Goal: Transaction & Acquisition: Purchase product/service

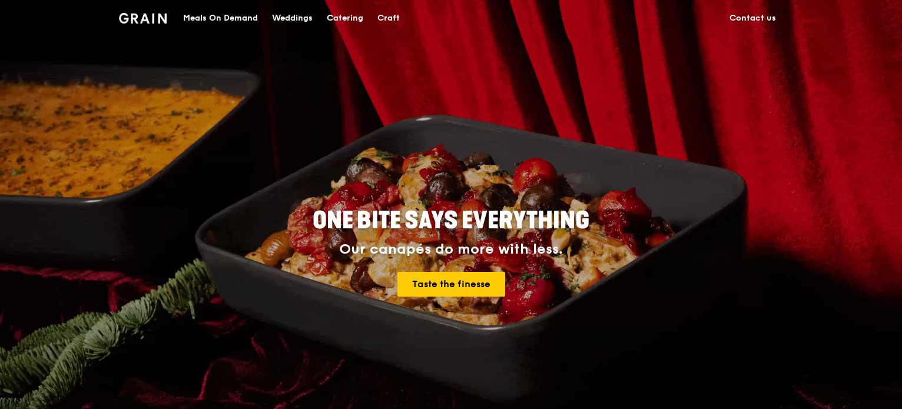
click at [227, 14] on div "Meals On Demand" at bounding box center [220, 18] width 75 height 35
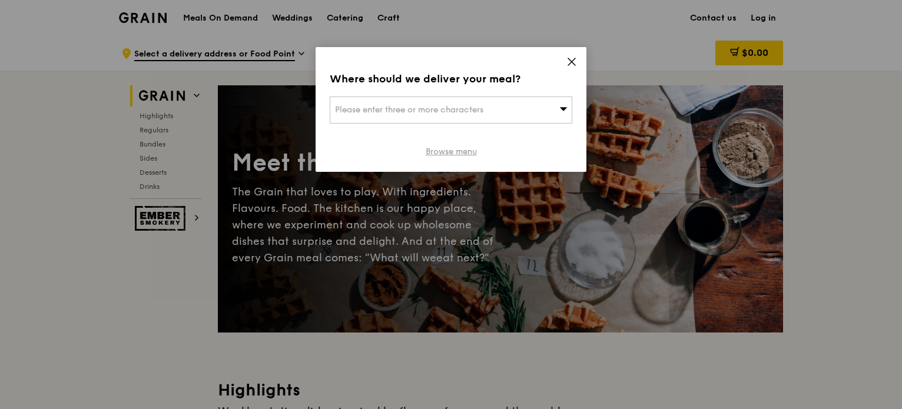
click at [454, 152] on link "Browse menu" at bounding box center [451, 152] width 51 height 12
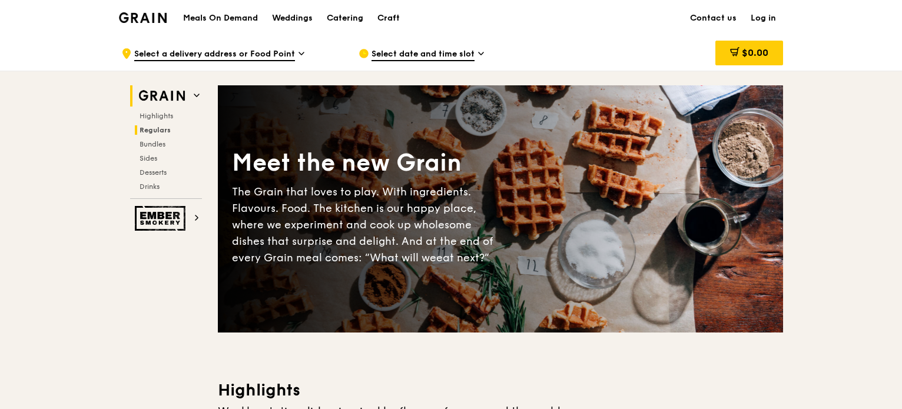
click at [155, 127] on span "Regulars" at bounding box center [155, 130] width 31 height 8
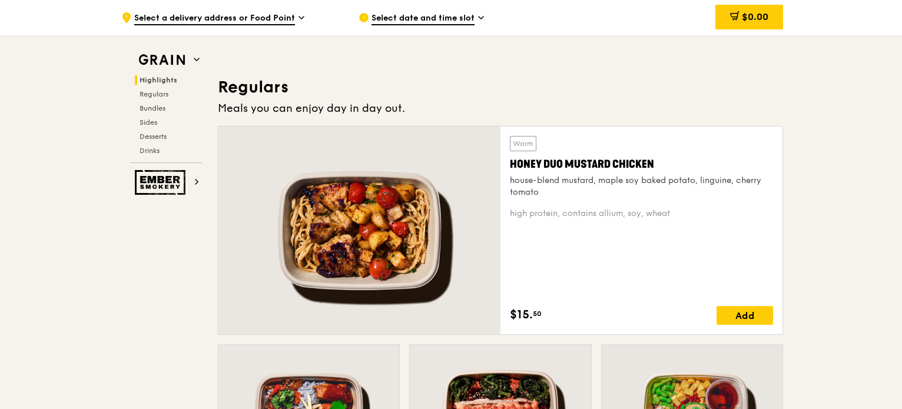
scroll to position [774, 0]
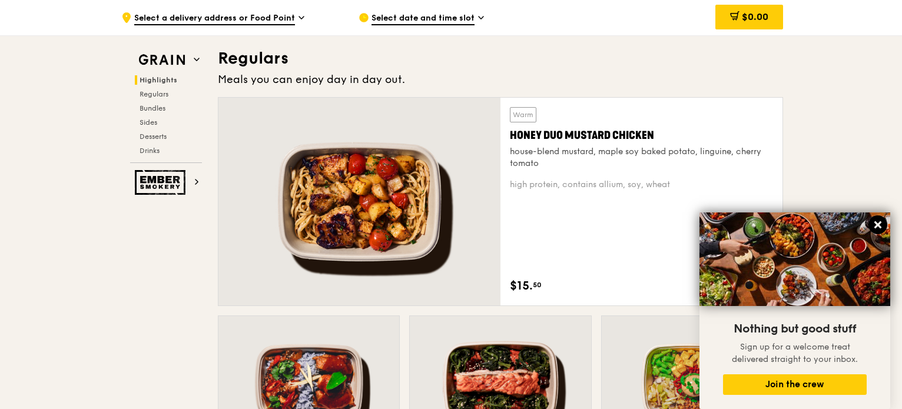
click at [878, 223] on icon at bounding box center [877, 225] width 11 height 11
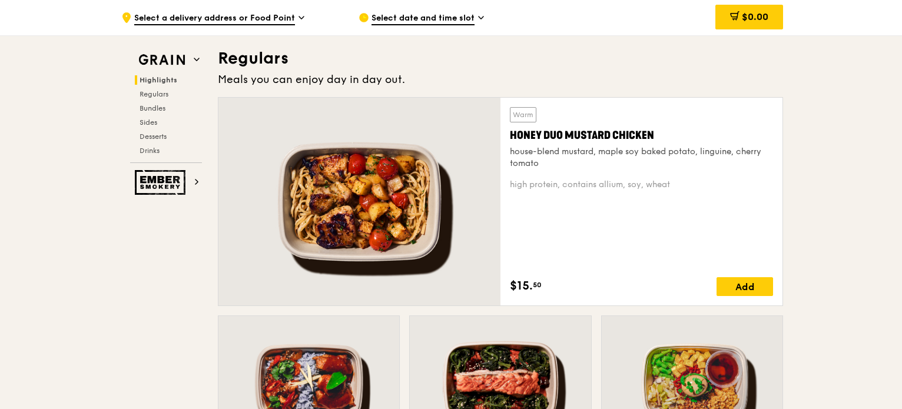
click at [391, 224] on div at bounding box center [359, 202] width 282 height 208
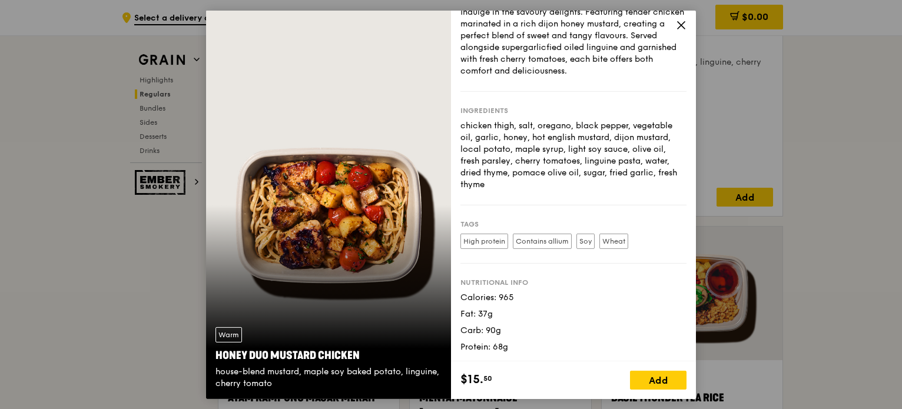
scroll to position [891, 0]
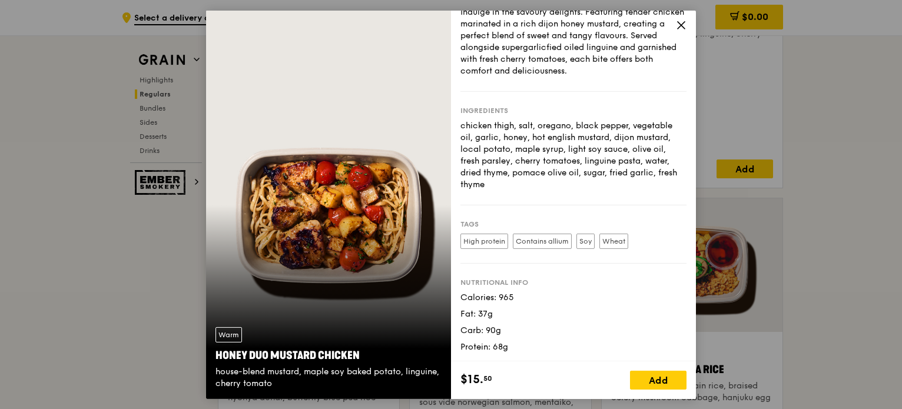
click at [679, 28] on icon at bounding box center [681, 24] width 11 height 11
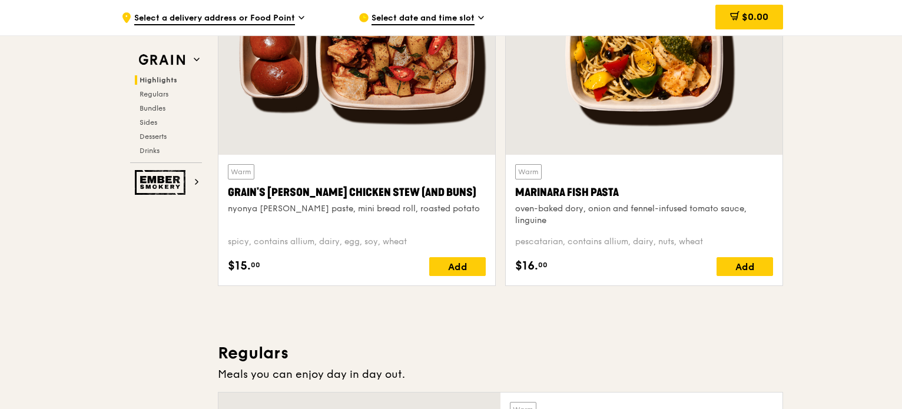
scroll to position [420, 0]
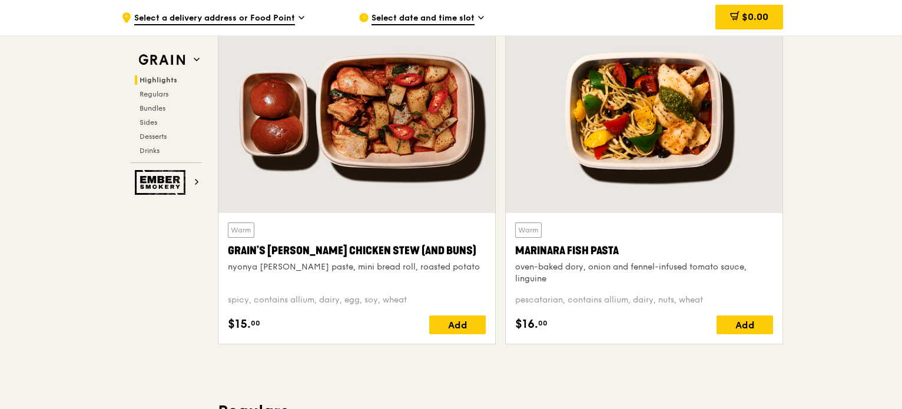
click at [415, 127] on div at bounding box center [356, 111] width 277 height 204
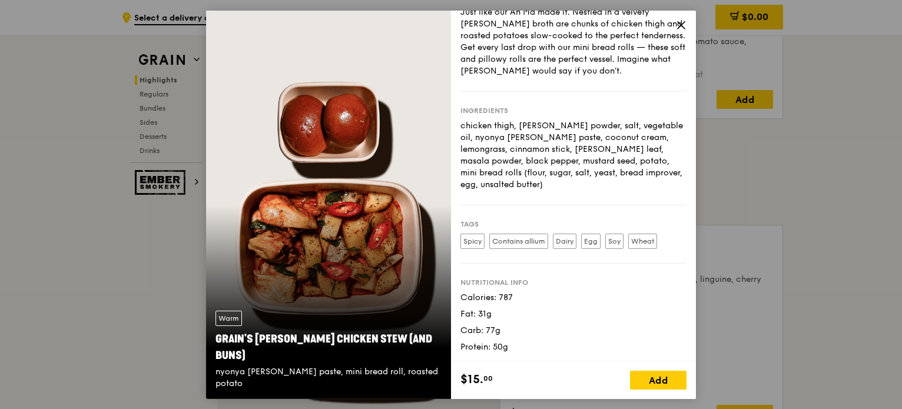
scroll to position [715, 0]
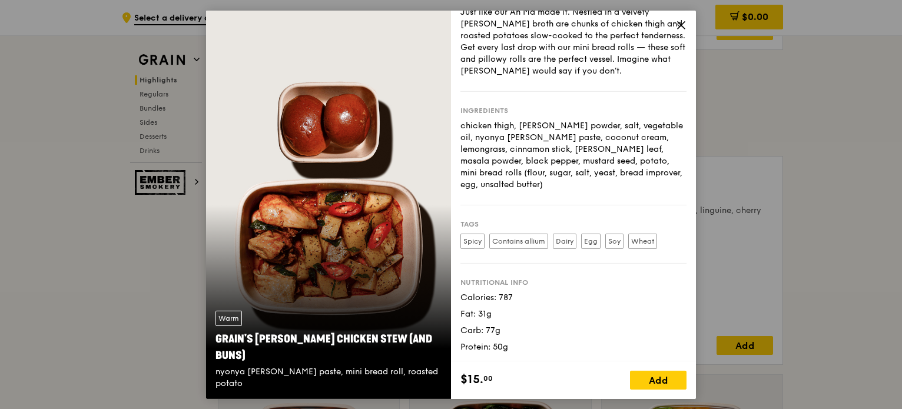
click at [679, 25] on icon at bounding box center [681, 24] width 11 height 11
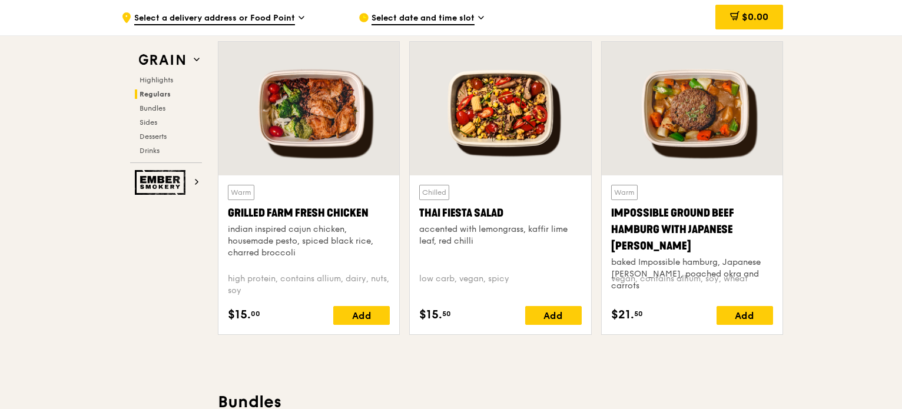
scroll to position [1354, 0]
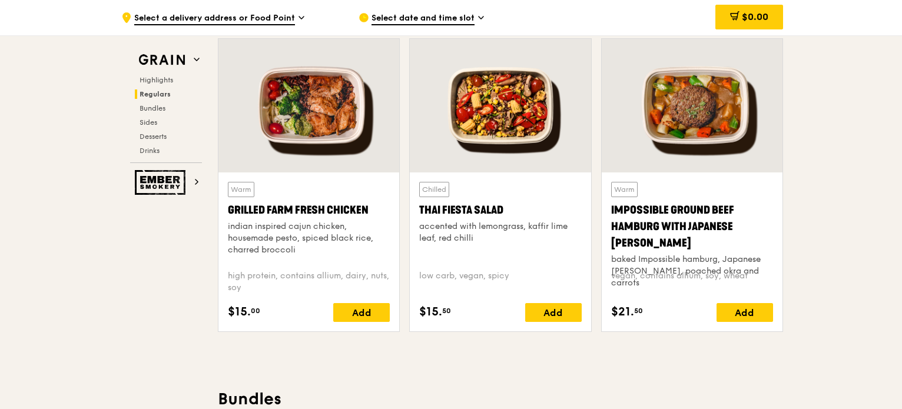
click at [336, 111] on div at bounding box center [308, 106] width 181 height 134
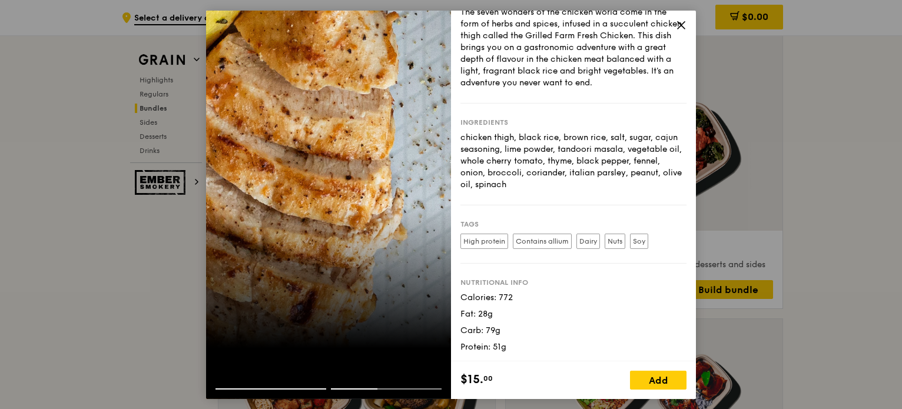
scroll to position [0, 0]
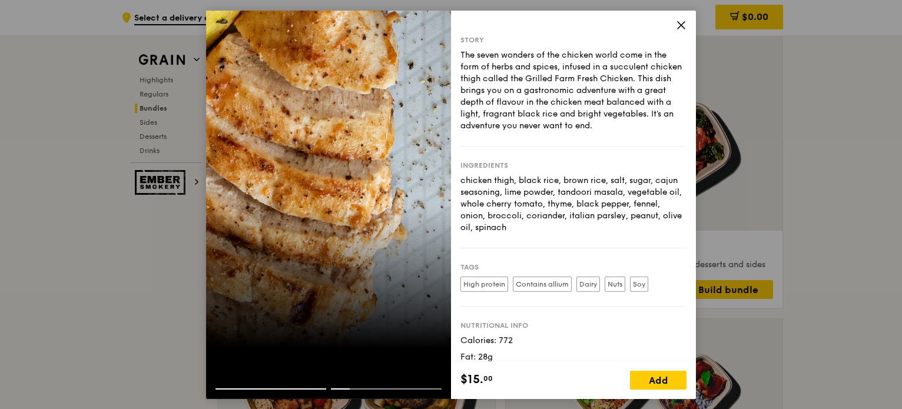
click at [683, 28] on icon at bounding box center [681, 24] width 7 height 7
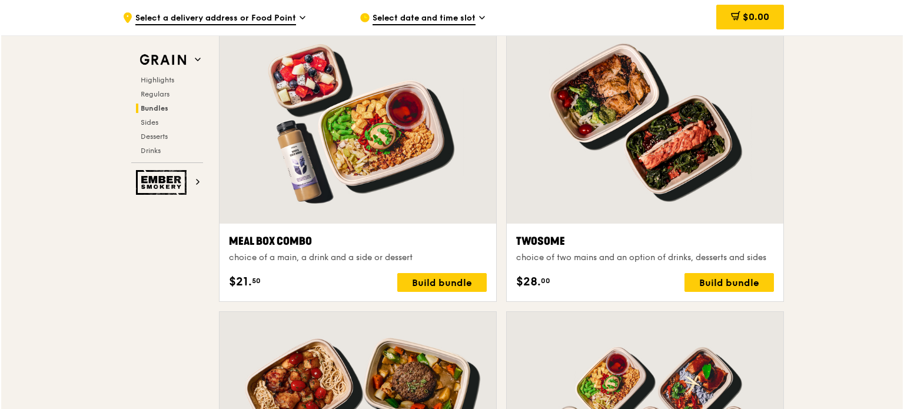
scroll to position [1766, 0]
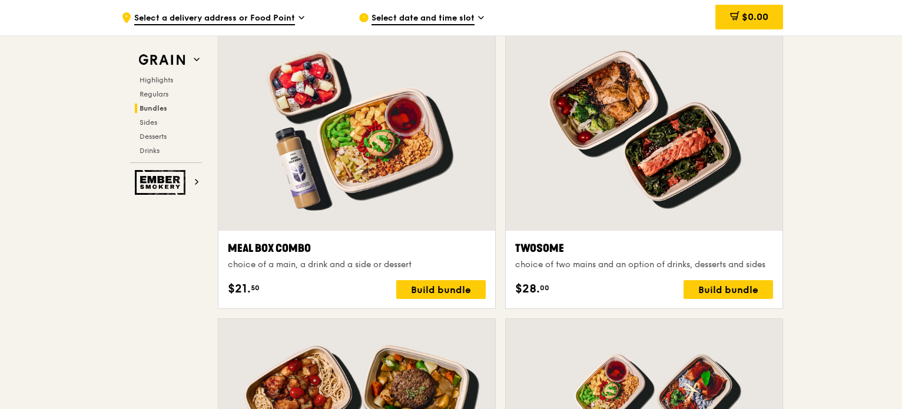
click at [647, 165] on div at bounding box center [644, 128] width 277 height 204
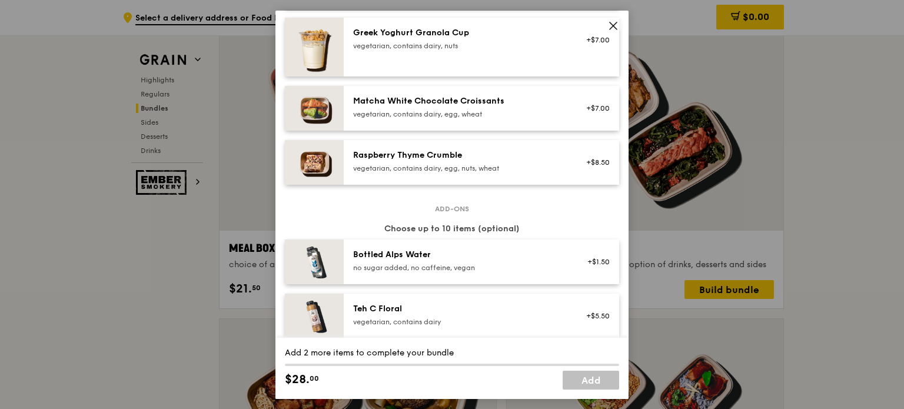
scroll to position [1060, 0]
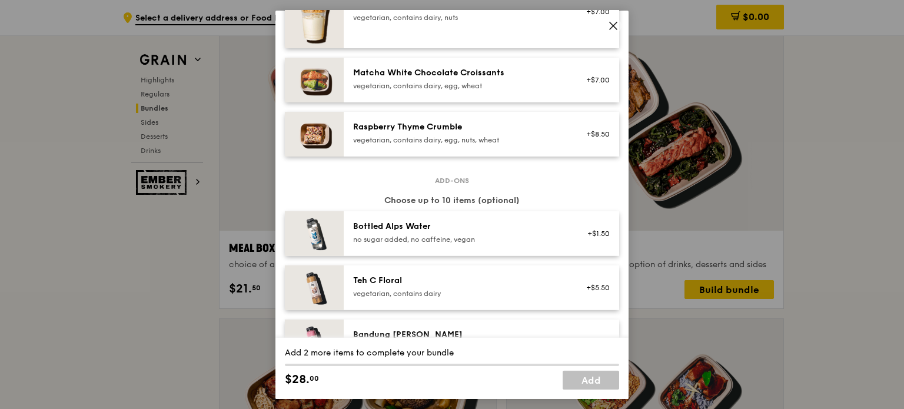
click at [614, 22] on icon at bounding box center [613, 25] width 11 height 11
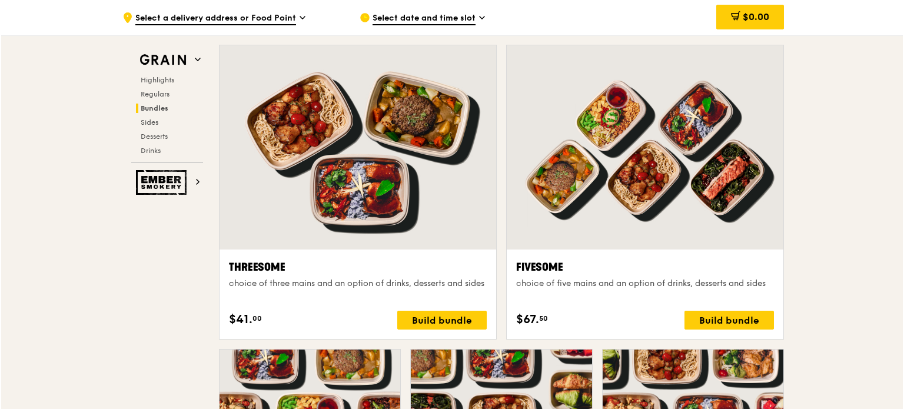
scroll to position [2060, 0]
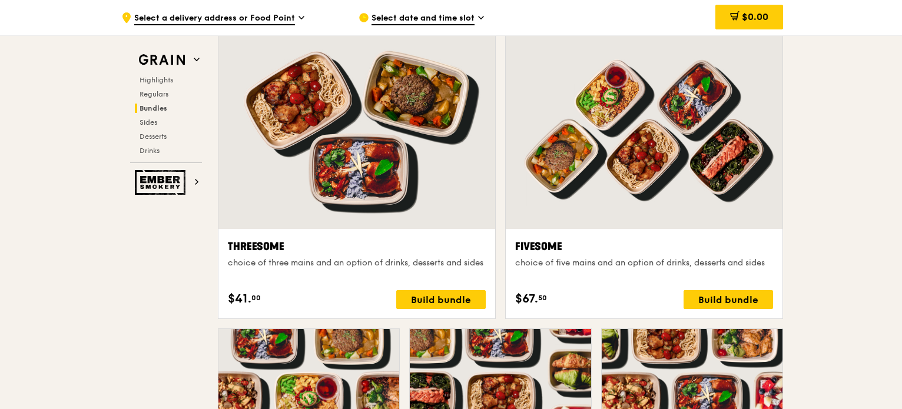
click at [651, 148] on div at bounding box center [644, 127] width 277 height 204
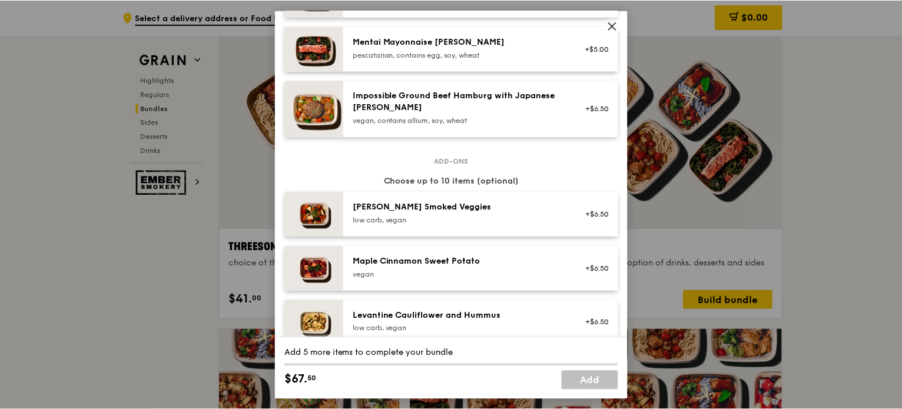
scroll to position [66, 0]
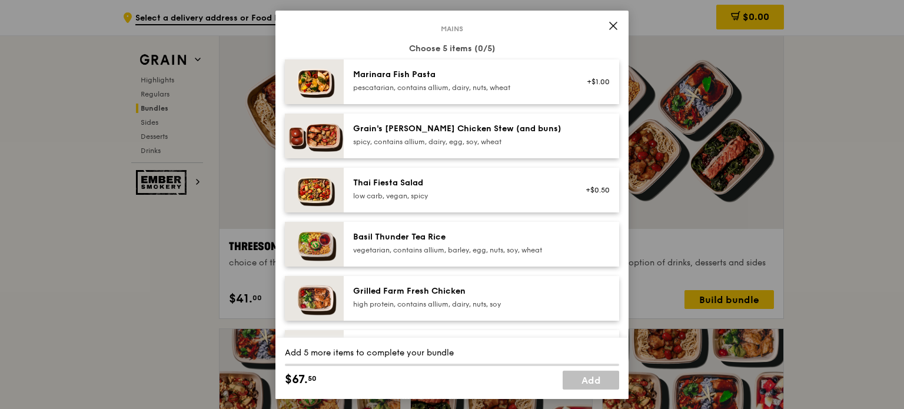
click at [614, 25] on icon at bounding box center [613, 25] width 7 height 7
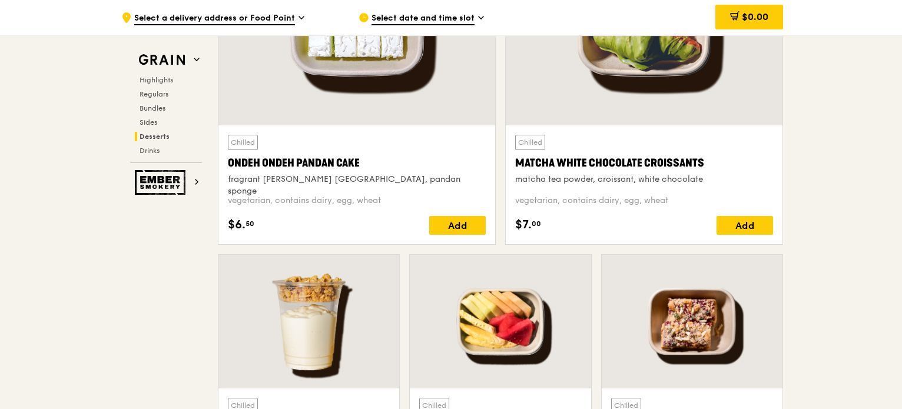
scroll to position [3297, 0]
